Goal: Check status: Check status

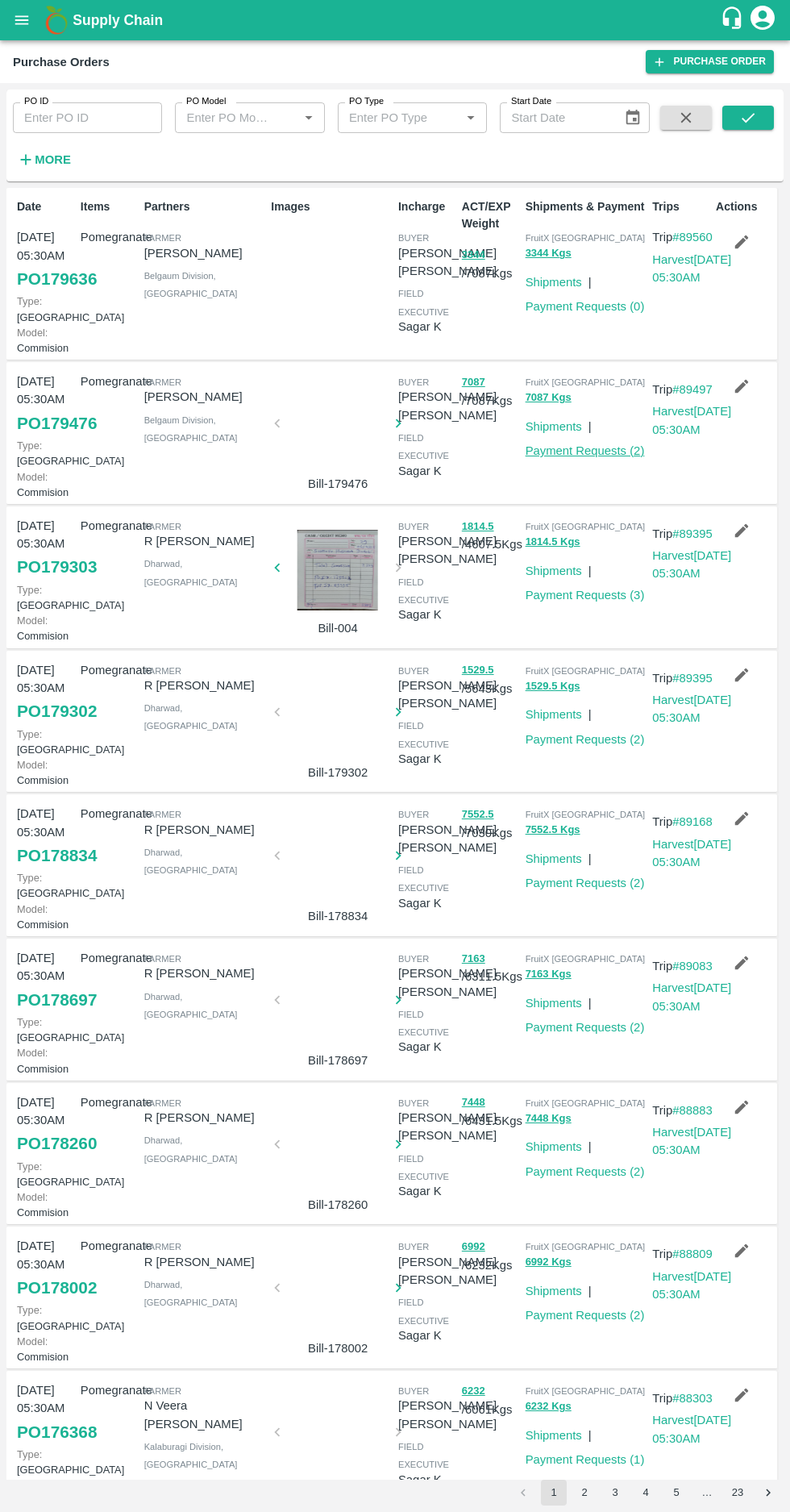
click at [567, 458] on link "Payment Requests ( 2 )" at bounding box center [584, 451] width 119 height 13
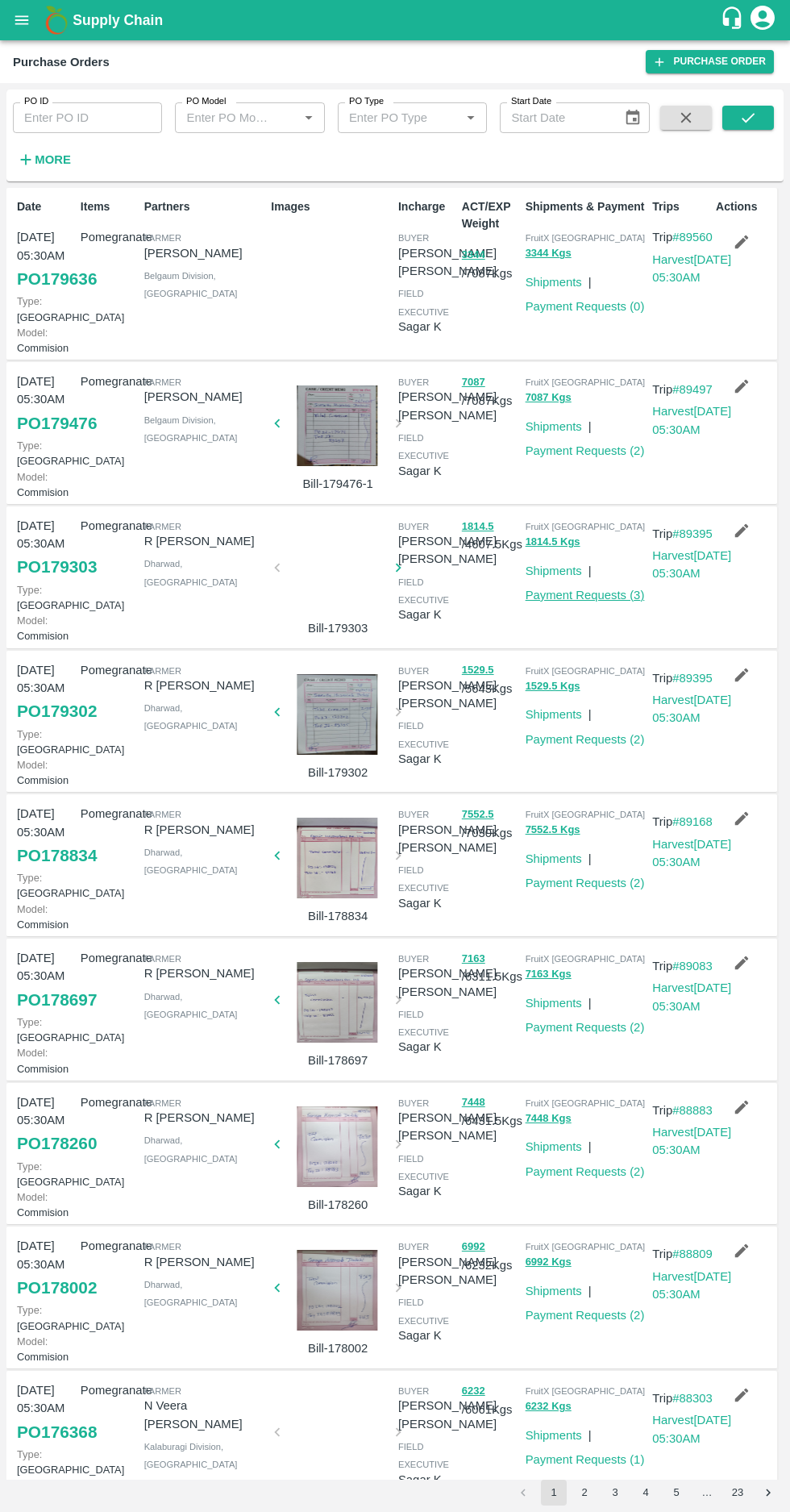
click at [581, 602] on link "Payment Requests ( 3 )" at bounding box center [584, 595] width 119 height 13
click at [576, 458] on link "Payment Requests ( 2 )" at bounding box center [584, 451] width 119 height 13
